Goal: Download file/media

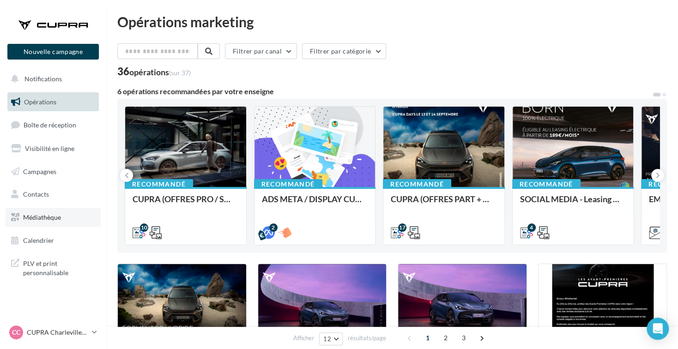
click at [75, 213] on link "Médiathèque" at bounding box center [53, 217] width 95 height 19
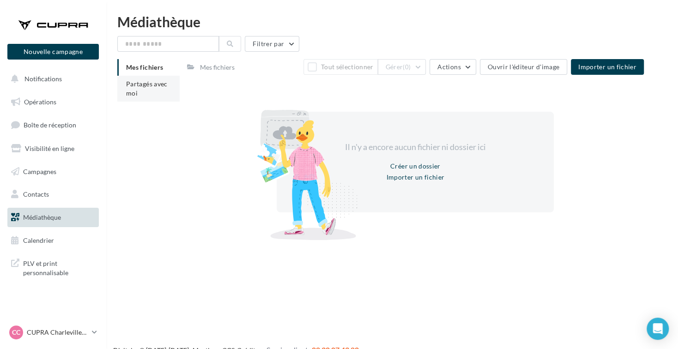
click at [163, 92] on li "Partagés avec moi" at bounding box center [148, 89] width 62 height 26
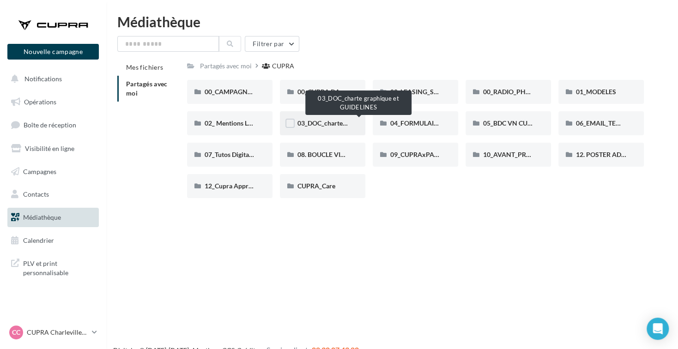
click at [321, 126] on span "03_DOC_charte graphique et GUIDELINES" at bounding box center [357, 123] width 121 height 8
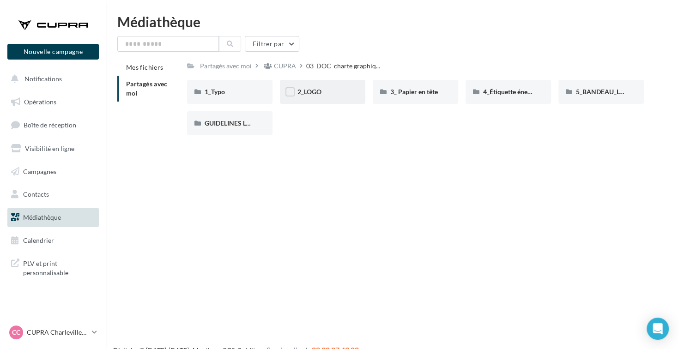
click at [344, 98] on div "2_LOGO" at bounding box center [322, 92] width 85 height 24
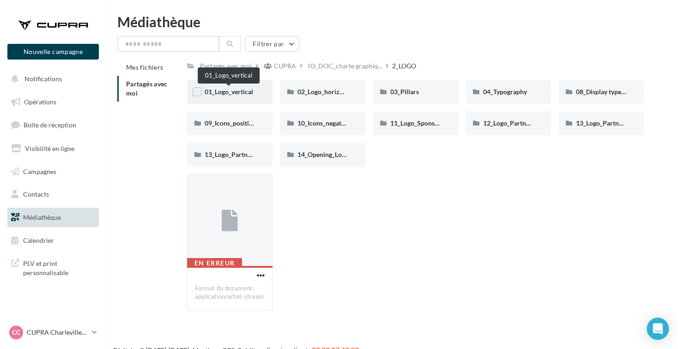
click at [226, 94] on span "01_Logo_vertical" at bounding box center [229, 92] width 48 height 8
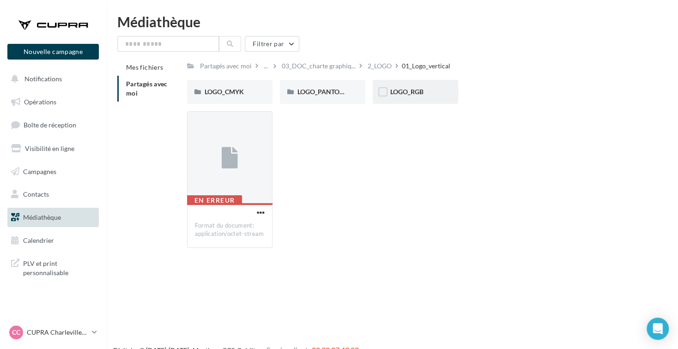
click at [431, 93] on div "LOGO_RGB" at bounding box center [415, 91] width 50 height 9
click at [400, 93] on span "PITCH BLACK" at bounding box center [410, 92] width 41 height 8
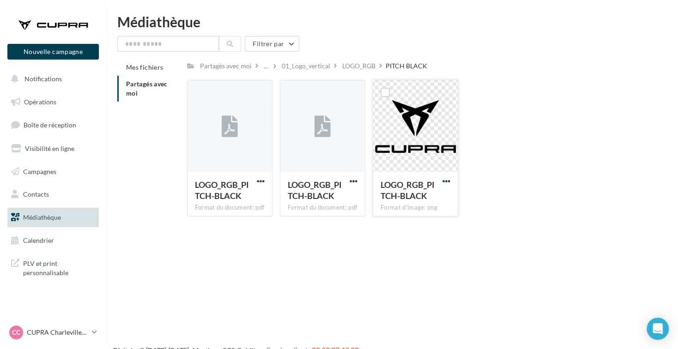
click at [448, 184] on span "button" at bounding box center [446, 181] width 8 height 8
click at [422, 204] on button "Télécharger" at bounding box center [406, 199] width 92 height 24
click at [358, 181] on button "button" at bounding box center [354, 181] width 12 height 9
click at [341, 198] on button "Télécharger" at bounding box center [313, 199] width 92 height 24
click at [257, 180] on span "button" at bounding box center [261, 181] width 8 height 8
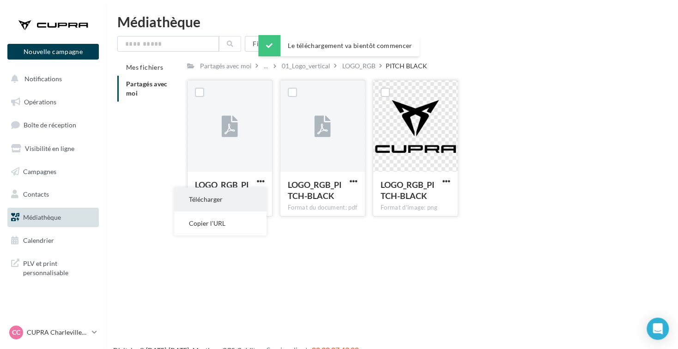
click at [247, 199] on button "Télécharger" at bounding box center [220, 199] width 92 height 24
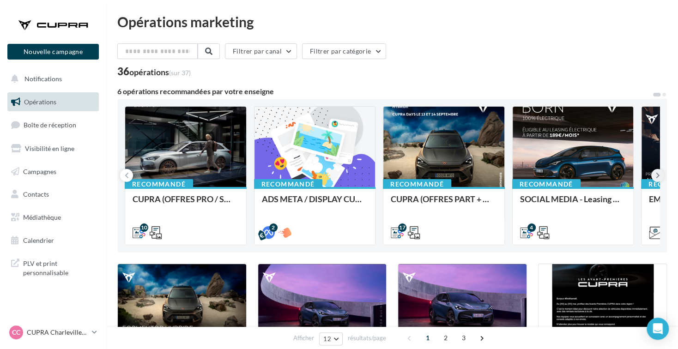
click at [656, 180] on icon at bounding box center [658, 175] width 4 height 9
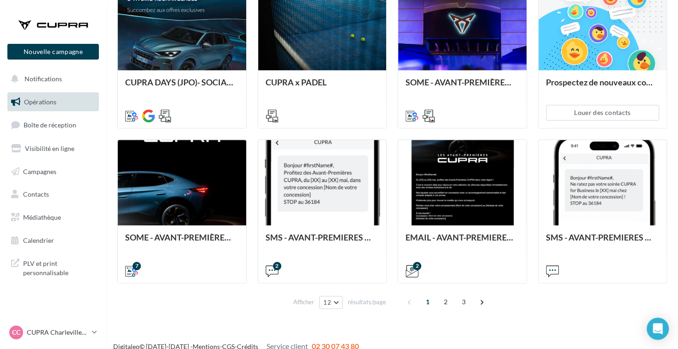
scroll to position [445, 0]
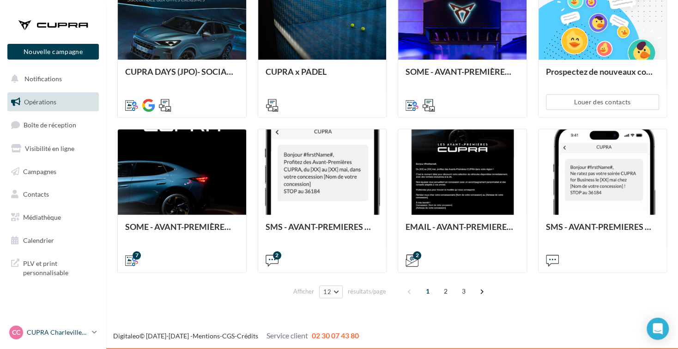
click at [64, 333] on p "CUPRA Charleville-[GEOGRAPHIC_DATA]" at bounding box center [57, 332] width 61 height 9
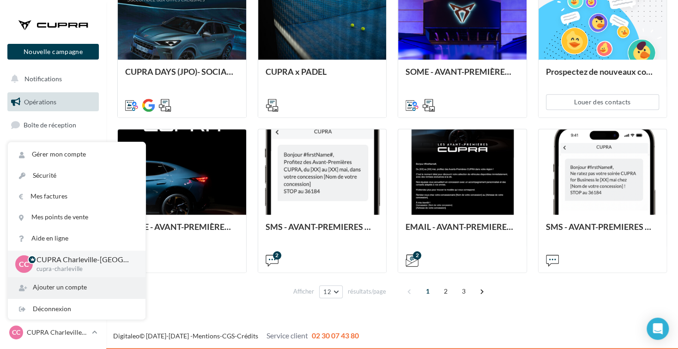
click at [78, 287] on div "Ajouter un compte" at bounding box center [77, 287] width 138 height 21
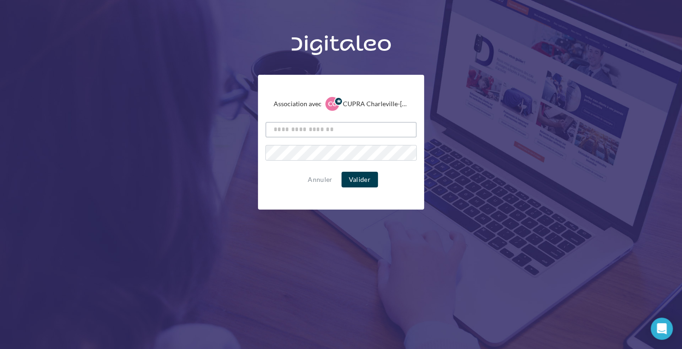
click at [338, 132] on input "text" at bounding box center [340, 130] width 151 height 16
click at [323, 183] on button "Annuler" at bounding box center [320, 179] width 32 height 11
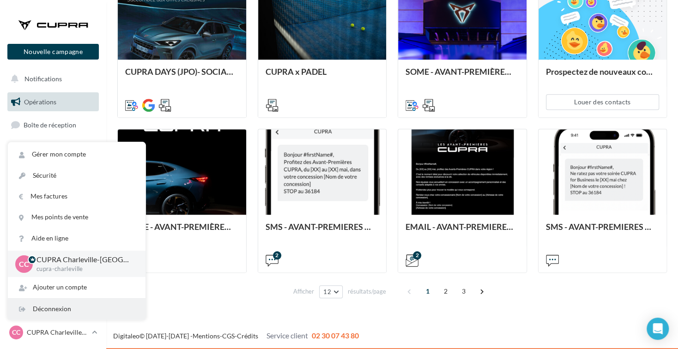
click at [73, 310] on div "Déconnexion" at bounding box center [77, 309] width 138 height 21
